Goal: Task Accomplishment & Management: Use online tool/utility

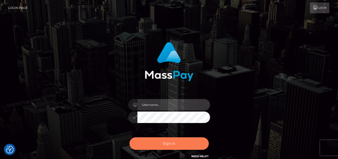
type input "[PERSON_NAME]"
click at [136, 145] on button "Sign in" at bounding box center [168, 144] width 79 height 13
type input "[PERSON_NAME]"
click at [165, 141] on button "Sign in" at bounding box center [168, 144] width 79 height 13
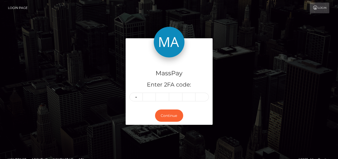
type input "2"
type input "6"
type input "3"
type input "6"
type input "2"
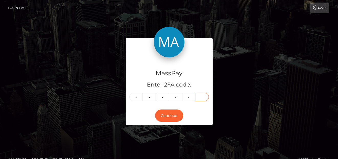
type input "4"
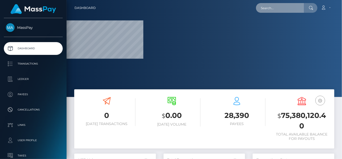
click at [285, 12] on input "text" at bounding box center [280, 8] width 48 height 10
paste input "becky_broadhurst@hotmail.co.uk"
type input "becky_broadhurst@hotmail.co.uk"
click at [279, 9] on input "becky_broadhurst@hotmail.co.uk" at bounding box center [280, 8] width 48 height 10
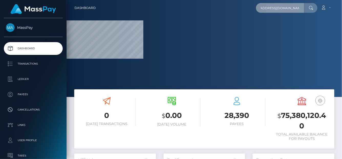
click at [291, 7] on input "becky_broadhurst@hotmail.co.uk" at bounding box center [280, 8] width 48 height 10
click at [301, 8] on input "becky_broadhurst@hotmail.co.uk" at bounding box center [280, 8] width 48 height 10
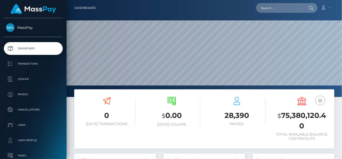
scroll to position [152, 82]
click at [263, 9] on input "text" at bounding box center [280, 8] width 48 height 10
paste input "becky_broadhurst@hotmail.co.uk"
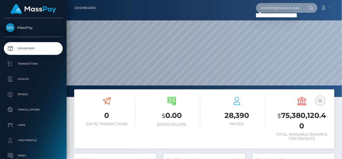
scroll to position [0, 0]
click at [268, 7] on input "becky_broadhurst@hotmail.co.uk" at bounding box center [280, 8] width 48 height 10
drag, startPoint x: 262, startPoint y: 5, endPoint x: 341, endPoint y: 6, distance: 79.5
click at [341, 6] on nav "Dashboard becky_broadhurst@hotmail.co.uk Loading... Loading..." at bounding box center [203, 8] width 275 height 16
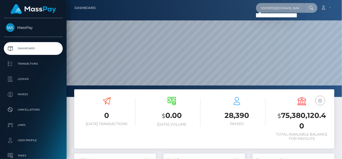
click at [264, 7] on input "becky_broadhurst@hotmail.co.uk" at bounding box center [280, 8] width 48 height 10
drag, startPoint x: 260, startPoint y: 8, endPoint x: 341, endPoint y: 1, distance: 81.1
click at [341, 1] on nav "Dashboard becky_broadhurst@hotmail.co.uk Loading... Loading..." at bounding box center [203, 8] width 275 height 16
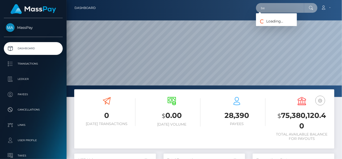
type input "b"
paste input "Broadhurst"
type input "Rebecca Broadhurst"
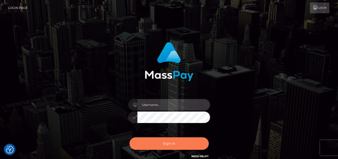
type input "denise"
drag, startPoint x: 176, startPoint y: 141, endPoint x: 181, endPoint y: 137, distance: 7.1
click at [176, 141] on button "Sign in" at bounding box center [168, 144] width 79 height 13
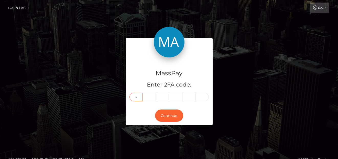
type input "6"
type input "2"
type input "4"
type input "6"
type input "2"
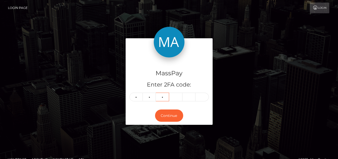
type input "1"
type input "4"
type input "8"
type input "2"
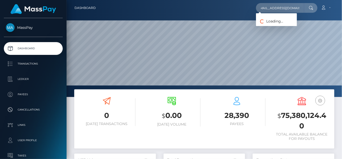
scroll to position [91, 82]
type input "[EMAIL_ADDRESS][DOMAIN_NAME]"
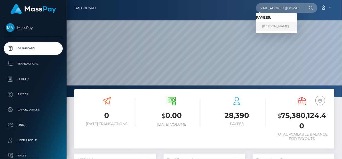
scroll to position [0, 0]
click at [273, 29] on link "[PERSON_NAME]" at bounding box center [276, 26] width 41 height 9
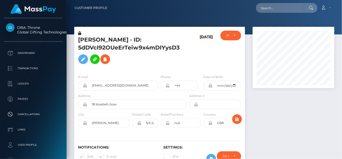
scroll to position [61, 82]
drag, startPoint x: 163, startPoint y: 39, endPoint x: 78, endPoint y: 39, distance: 84.7
click at [78, 39] on h5 "REBECCA LEA BROADHURST - ID: 5dDVcI92OUeErTeiw9x4mDIYysD3" at bounding box center [131, 51] width 106 height 31
copy h5 "REBECCA LEA BROADHURST"
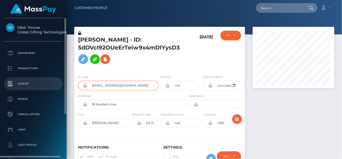
drag, startPoint x: 137, startPoint y: 85, endPoint x: 56, endPoint y: 78, distance: 81.4
click at [56, 78] on div "DBA: Throne Global Gifting Technologies Inc Dashboard Transactions Ledger" at bounding box center [171, 79] width 342 height 159
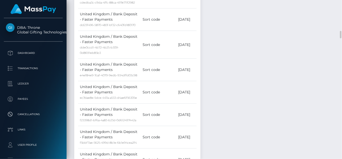
scroll to position [845, 0]
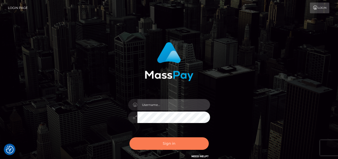
type input "[PERSON_NAME]"
click at [153, 143] on button "Sign in" at bounding box center [168, 144] width 79 height 13
type input "[PERSON_NAME]"
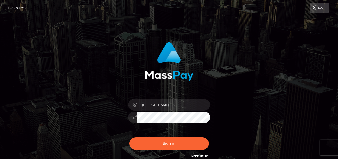
click at [151, 148] on button "Sign in" at bounding box center [168, 144] width 79 height 13
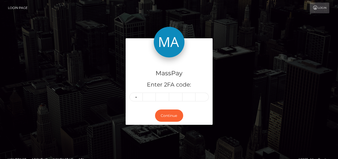
type input "7"
type input "2"
type input "4"
type input "0"
type input "2"
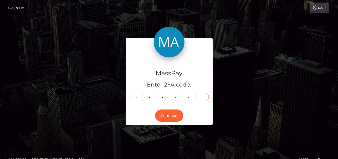
type input "1"
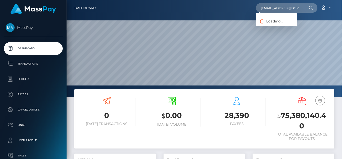
scroll to position [91, 82]
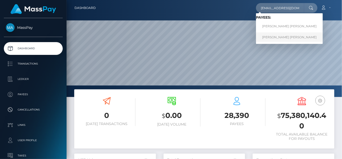
click at [267, 38] on link "RACHEL GRACE KIM" at bounding box center [289, 36] width 67 height 9
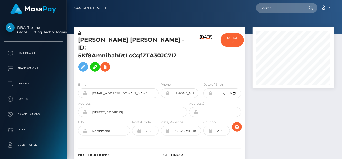
scroll to position [61, 82]
click at [107, 64] on icon at bounding box center [105, 67] width 6 height 6
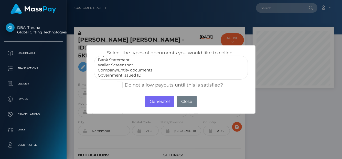
scroll to position [10, 0]
select select "Government issued ID"
click at [129, 69] on option "Government issued ID" at bounding box center [170, 70] width 147 height 5
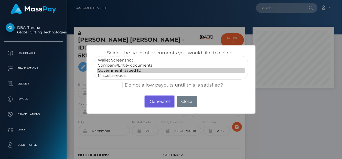
click at [161, 100] on button "Generate!" at bounding box center [159, 101] width 29 height 11
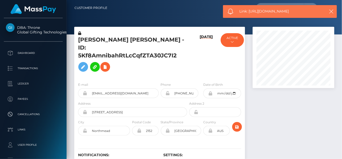
drag, startPoint x: 304, startPoint y: 13, endPoint x: 249, endPoint y: 14, distance: 54.7
click at [249, 14] on span "Link: https://l.maspay.io/yh4xZ" at bounding box center [280, 11] width 82 height 5
copy span "https://l.maspay.io/yh4xZ"
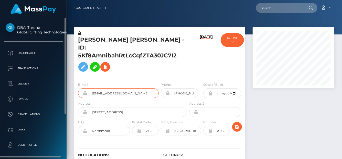
drag, startPoint x: 130, startPoint y: 85, endPoint x: 18, endPoint y: 76, distance: 112.9
click at [18, 76] on div "DBA: Throne Global Gifting Technologies Inc Dashboard Transactions Ledger" at bounding box center [171, 79] width 342 height 159
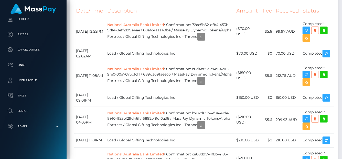
scroll to position [974, 0]
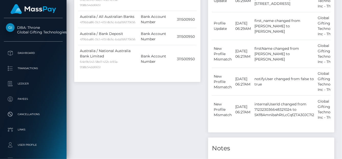
scroll to position [308, 0]
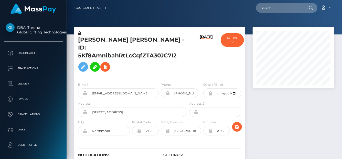
scroll to position [61, 82]
drag, startPoint x: 129, startPoint y: 103, endPoint x: 95, endPoint y: 102, distance: 34.0
click at [95, 107] on input "[STREET_ADDRESS]" at bounding box center [137, 112] width 100 height 10
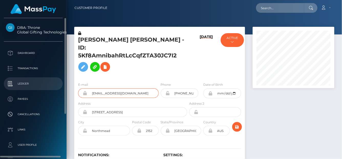
drag, startPoint x: 130, startPoint y: 86, endPoint x: 12, endPoint y: 79, distance: 118.4
click at [12, 79] on div "DBA: Throne Global Gifting Technologies Inc Dashboard Transactions Ledger" at bounding box center [171, 79] width 342 height 159
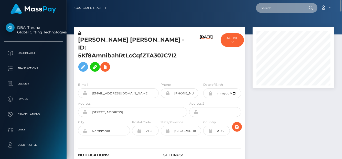
click at [267, 7] on input "text" at bounding box center [280, 8] width 48 height 10
paste input "[EMAIL_ADDRESS][DOMAIN_NAME]"
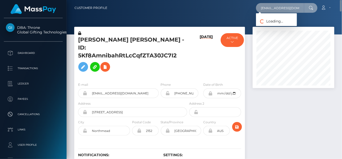
type input "[EMAIL_ADDRESS][DOMAIN_NAME]"
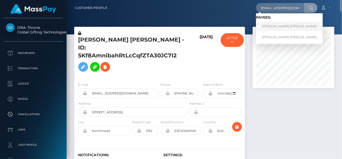
click at [272, 28] on link "RACHEL GRACE KIM" at bounding box center [289, 26] width 67 height 9
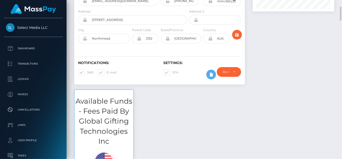
scroll to position [61, 82]
